Goal: Check status: Check status

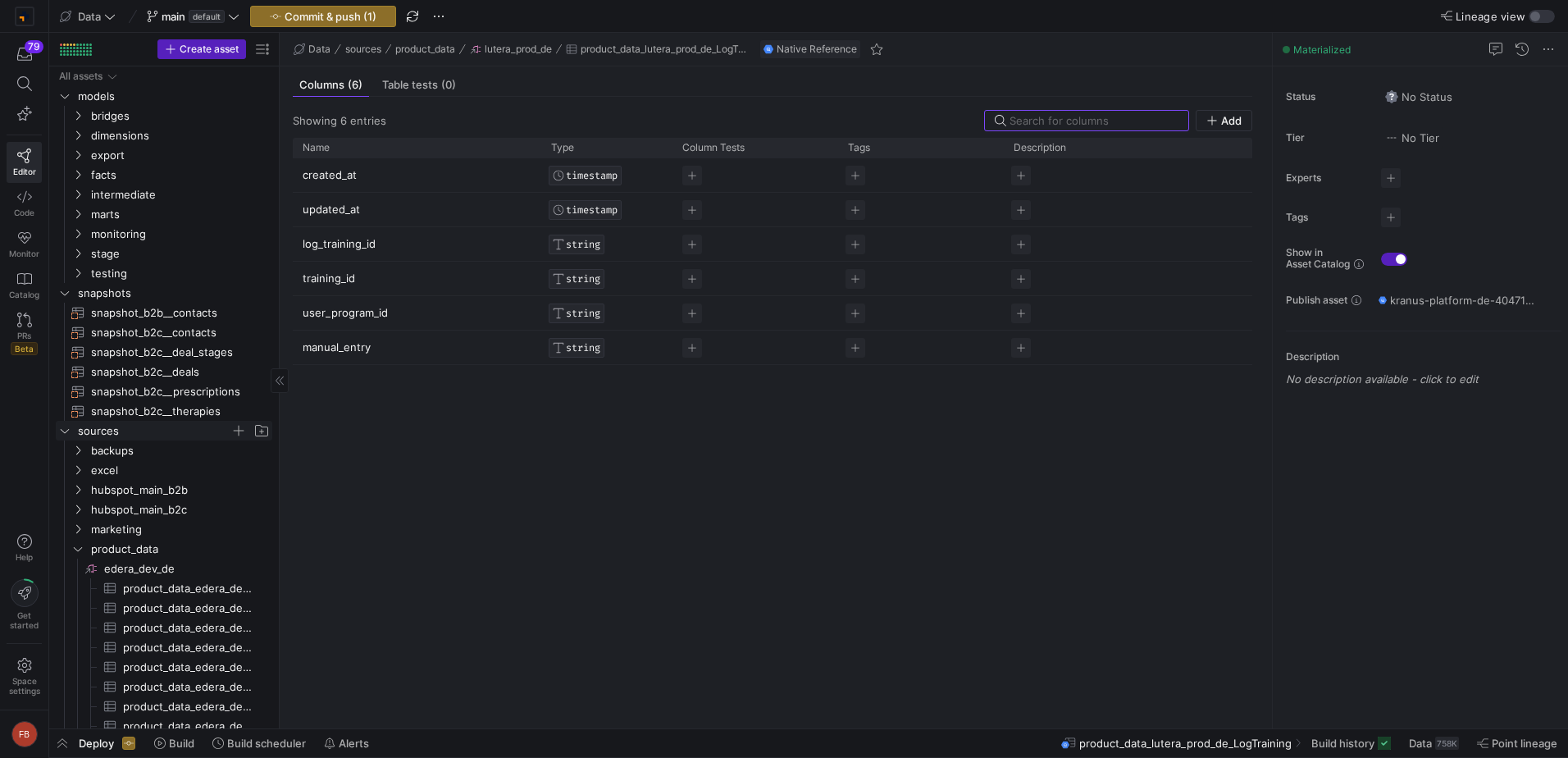
click at [69, 427] on icon "Press SPACE to select this row." at bounding box center [65, 431] width 12 height 10
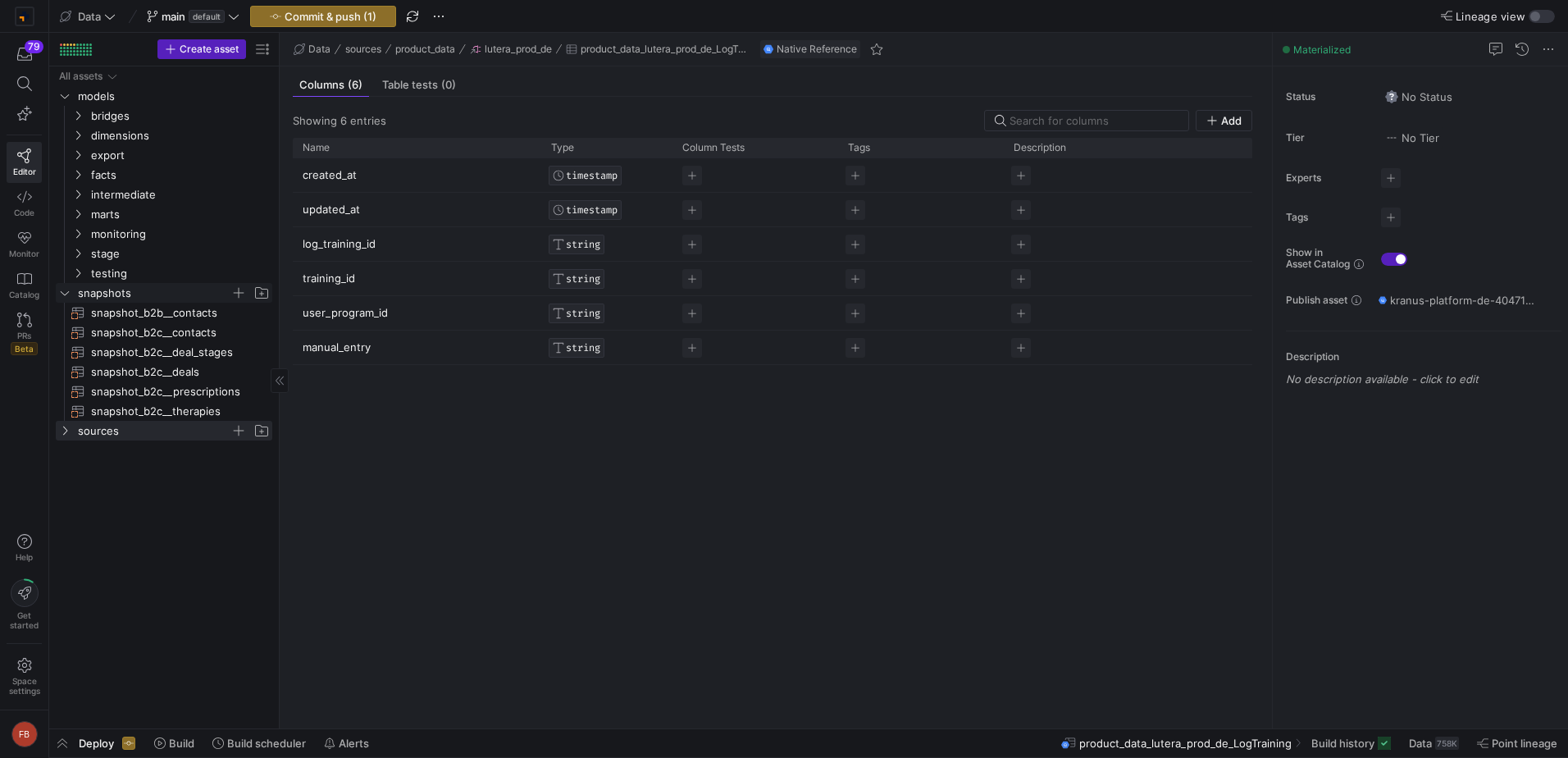
click at [76, 295] on span "snapshots" at bounding box center [164, 293] width 215 height 18
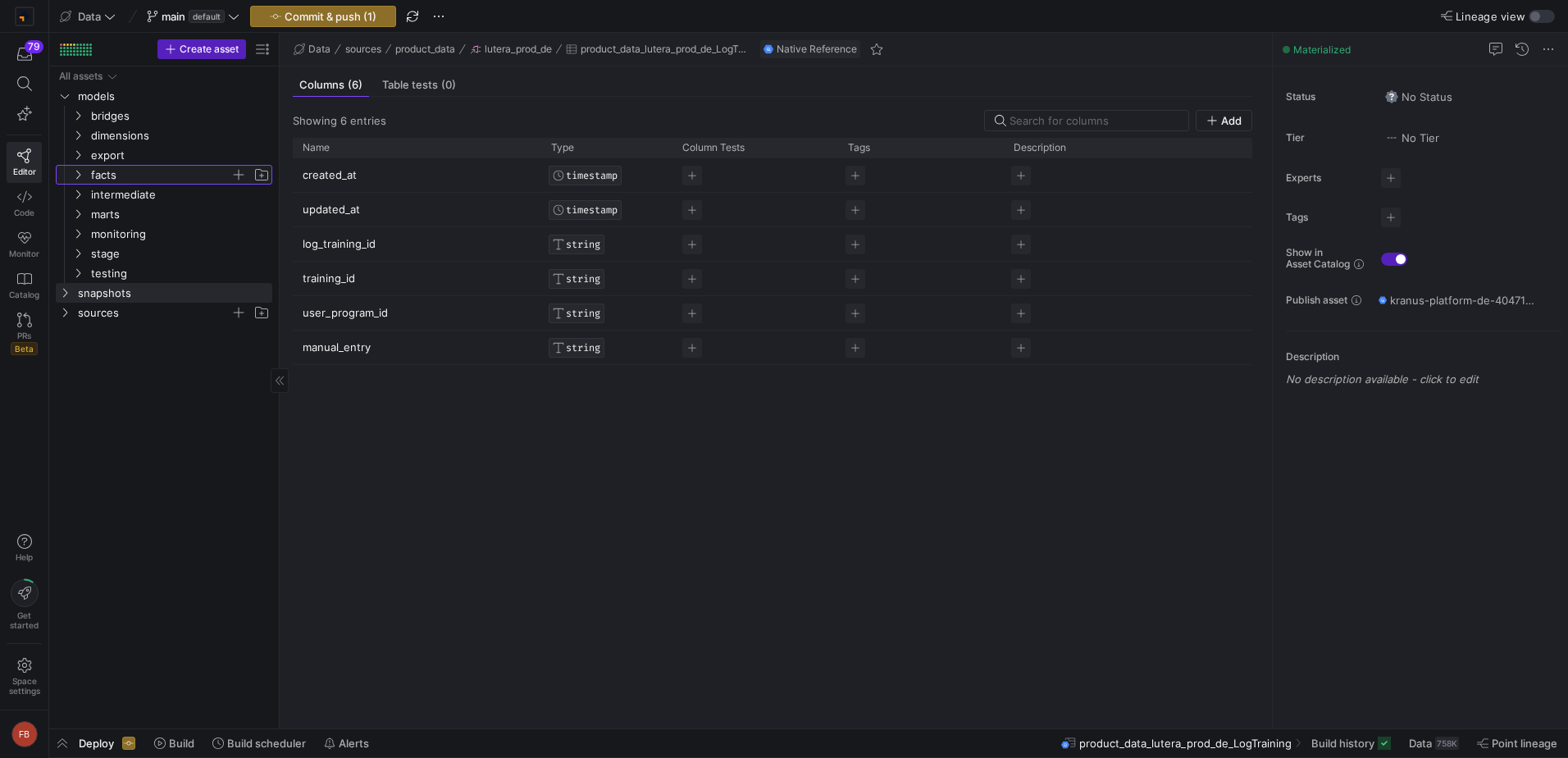
click at [130, 179] on span "facts" at bounding box center [161, 175] width 140 height 19
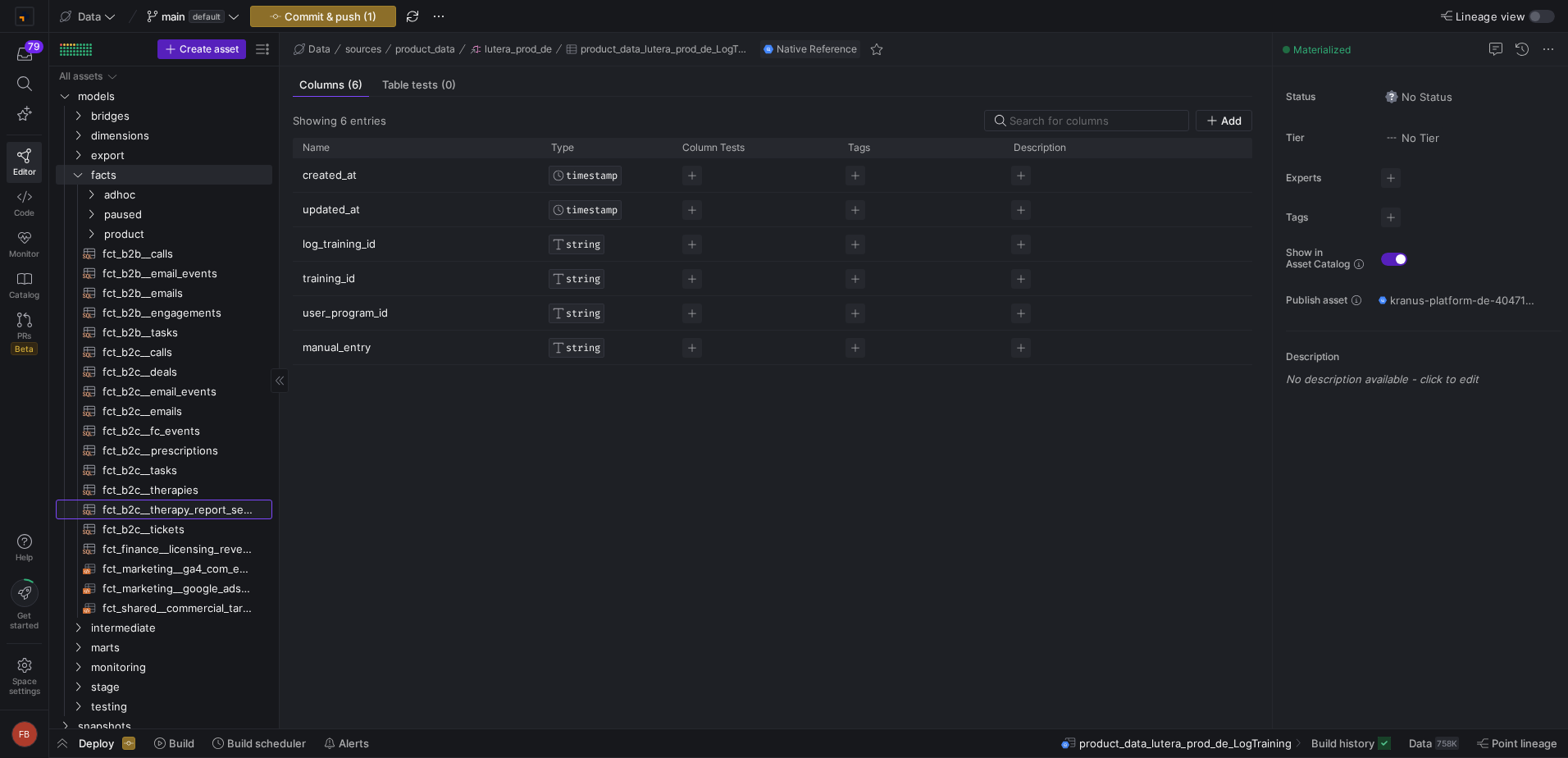
click at [195, 511] on span "fct_b2c__therapy_report_sendouts​​​​​​​​​​" at bounding box center [178, 509] width 151 height 19
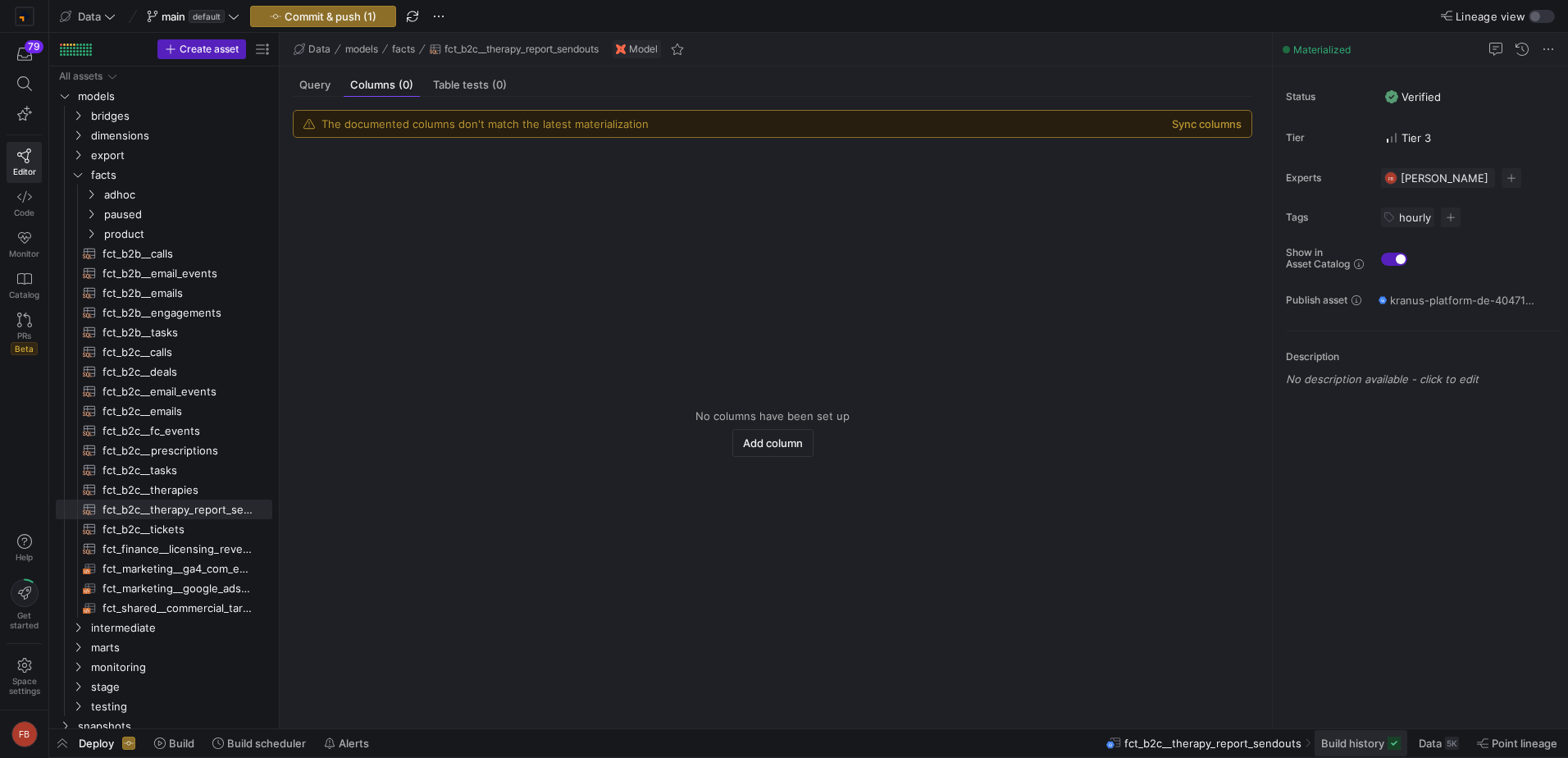
click at [1325, 741] on span "Build history" at bounding box center [1353, 743] width 63 height 13
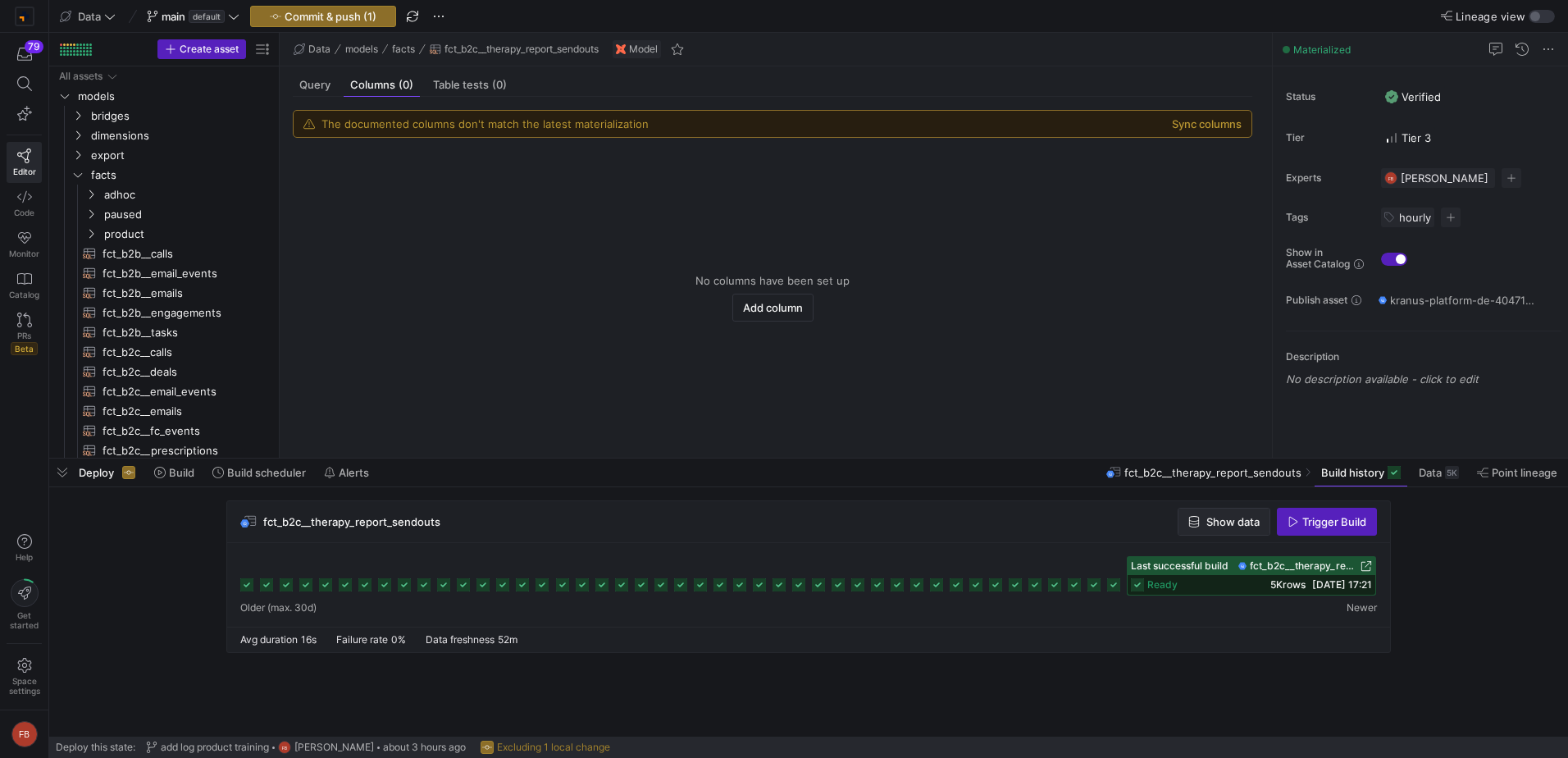
click at [1230, 522] on span "Show data" at bounding box center [1233, 522] width 53 height 13
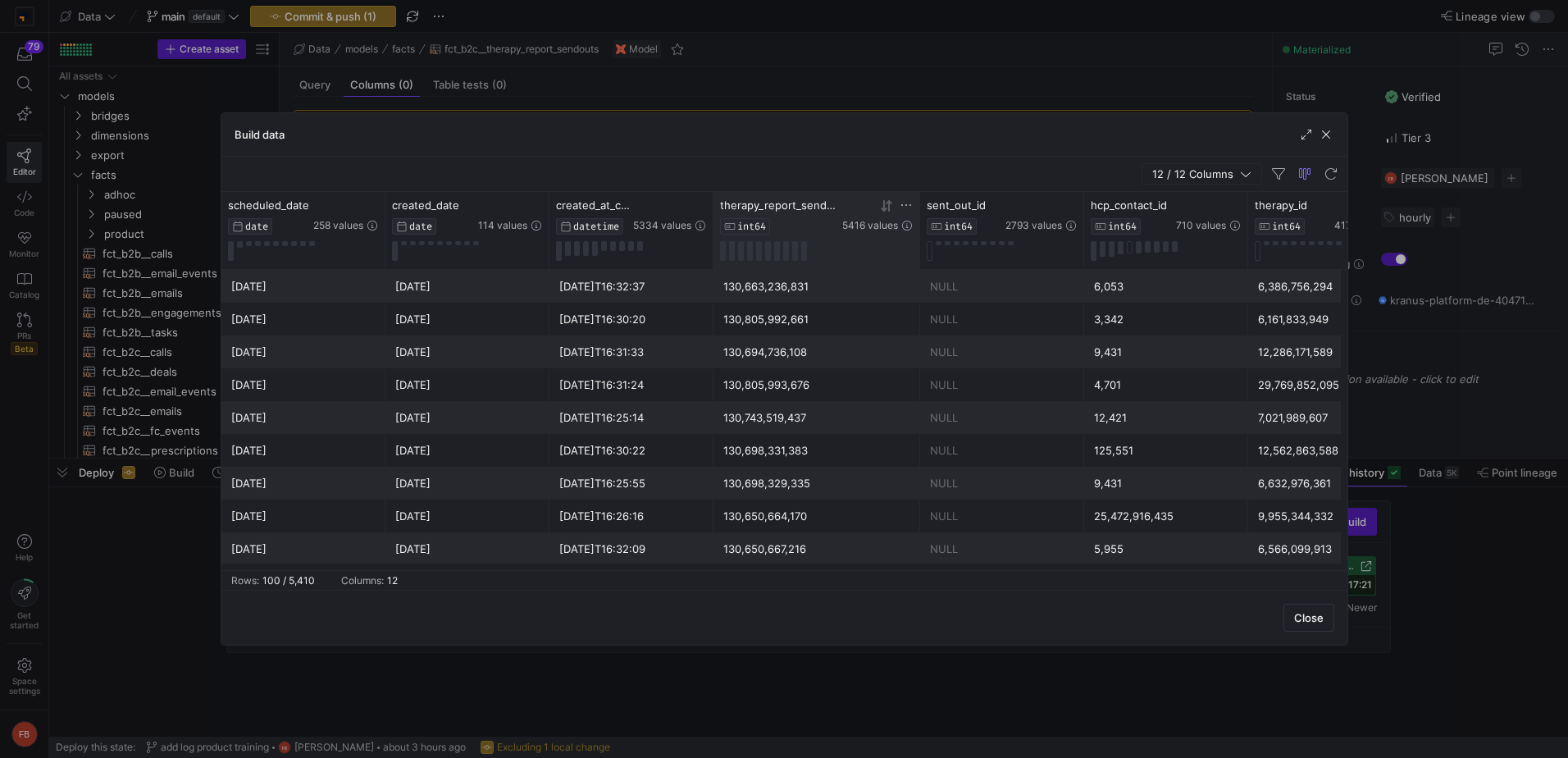
click at [901, 204] on icon at bounding box center [907, 205] width 13 height 13
type input "130674706645"
click at [1054, 371] on button "Apply" at bounding box center [1042, 372] width 50 height 22
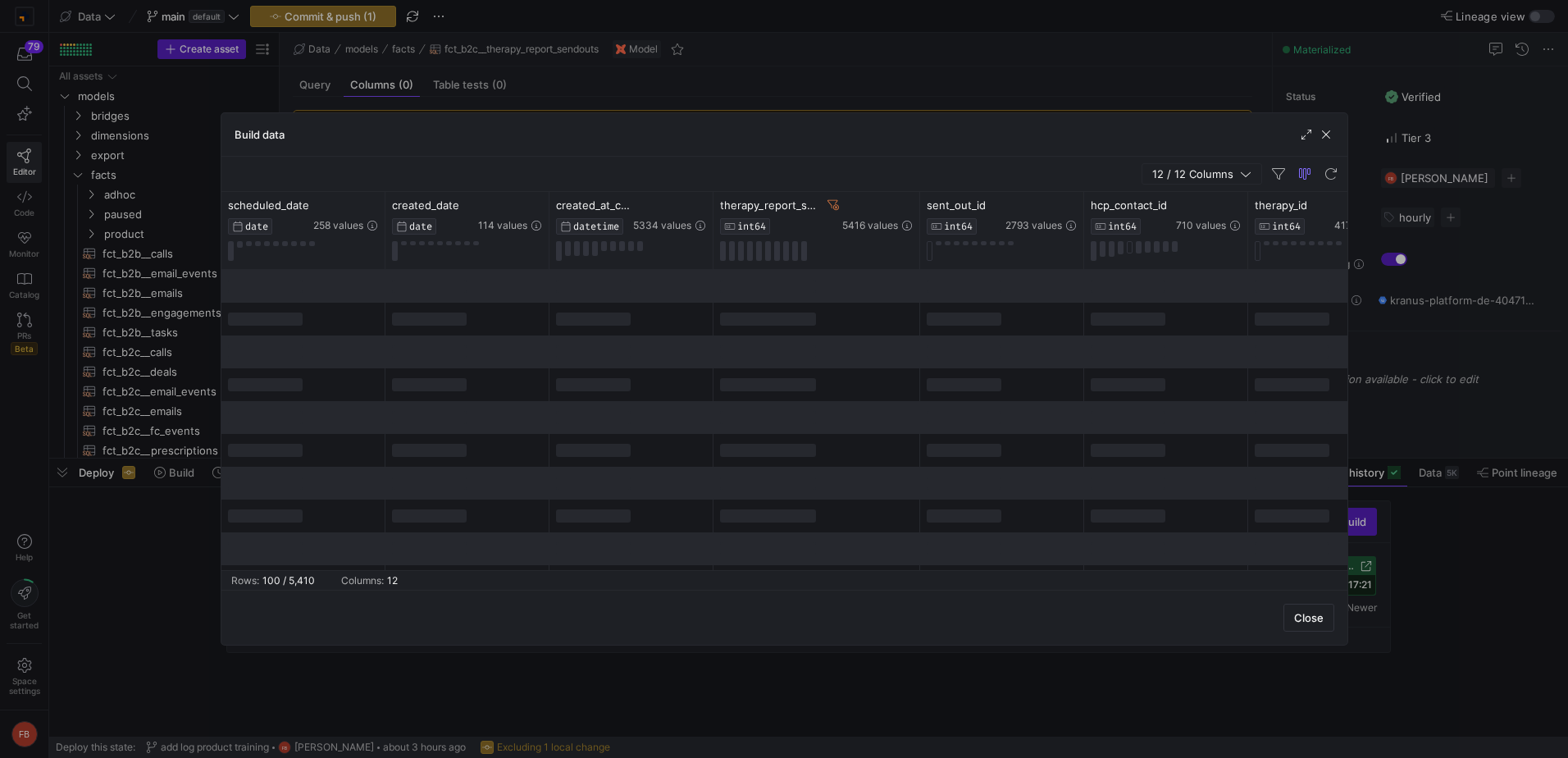
click at [1000, 148] on div "Build data" at bounding box center [784, 135] width 1126 height 43
